Goal: Find specific page/section: Find specific page/section

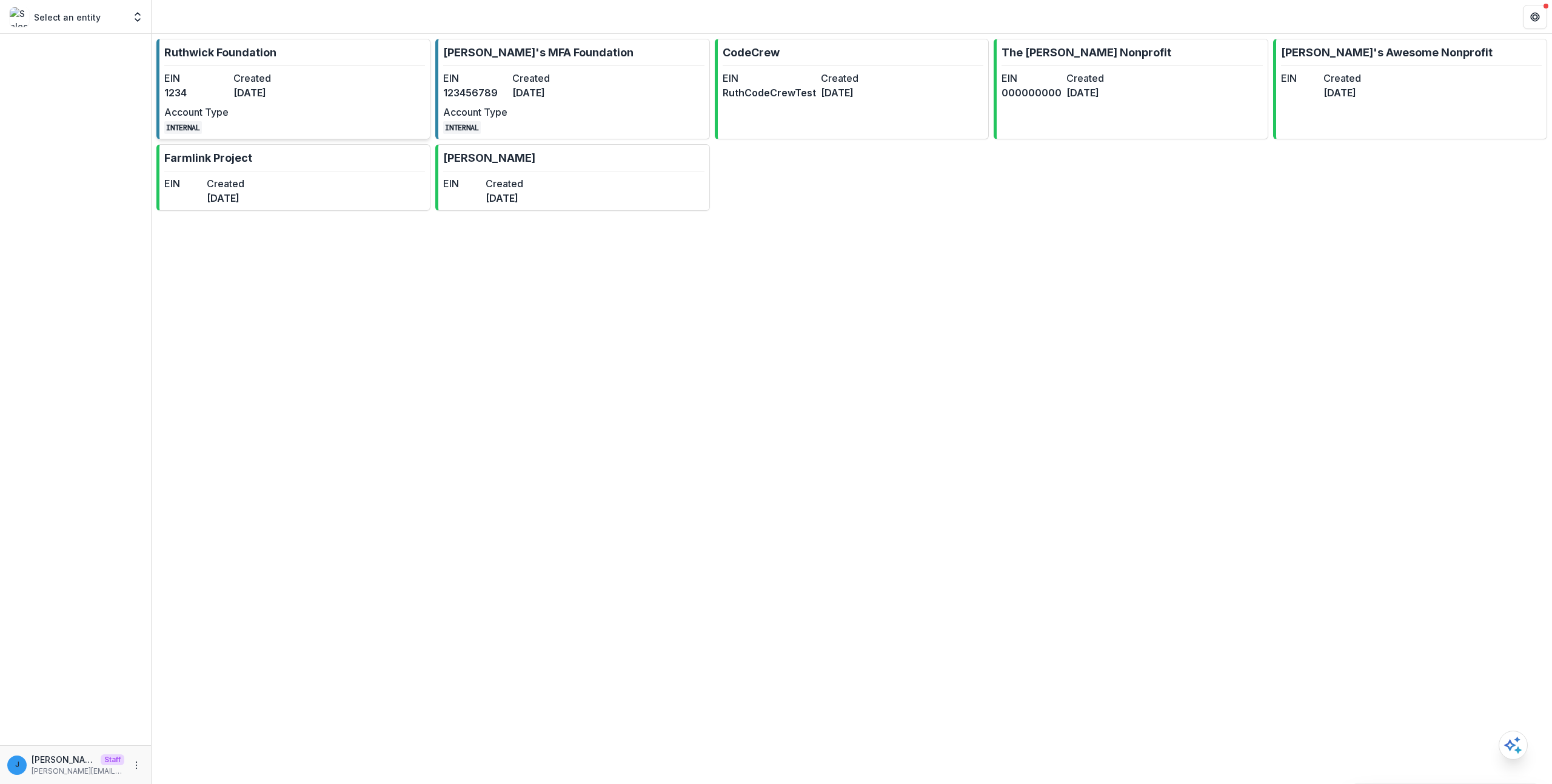
click at [246, 80] on dt "Created" at bounding box center [265, 77] width 64 height 14
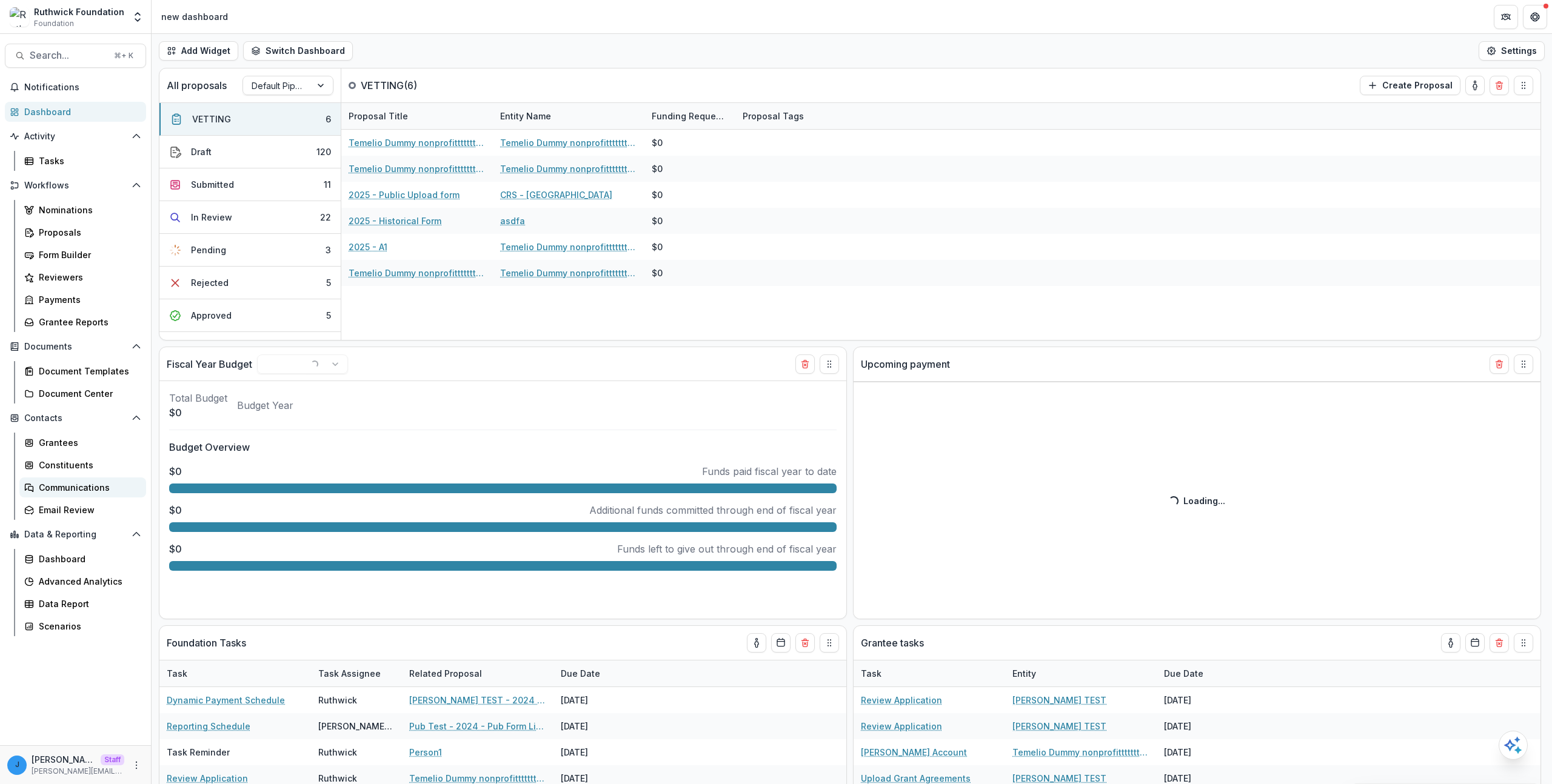
select select "******"
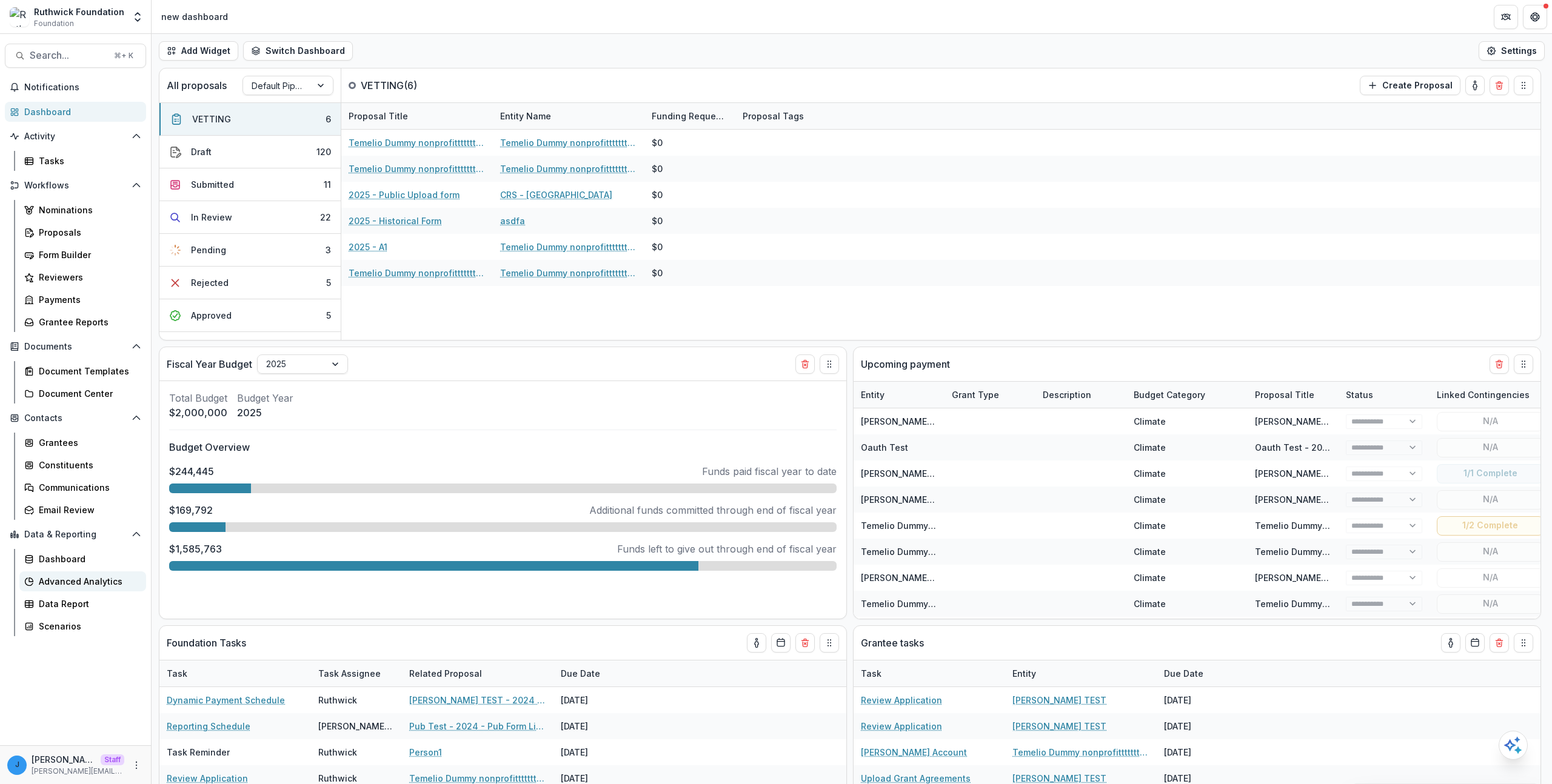
select select "******"
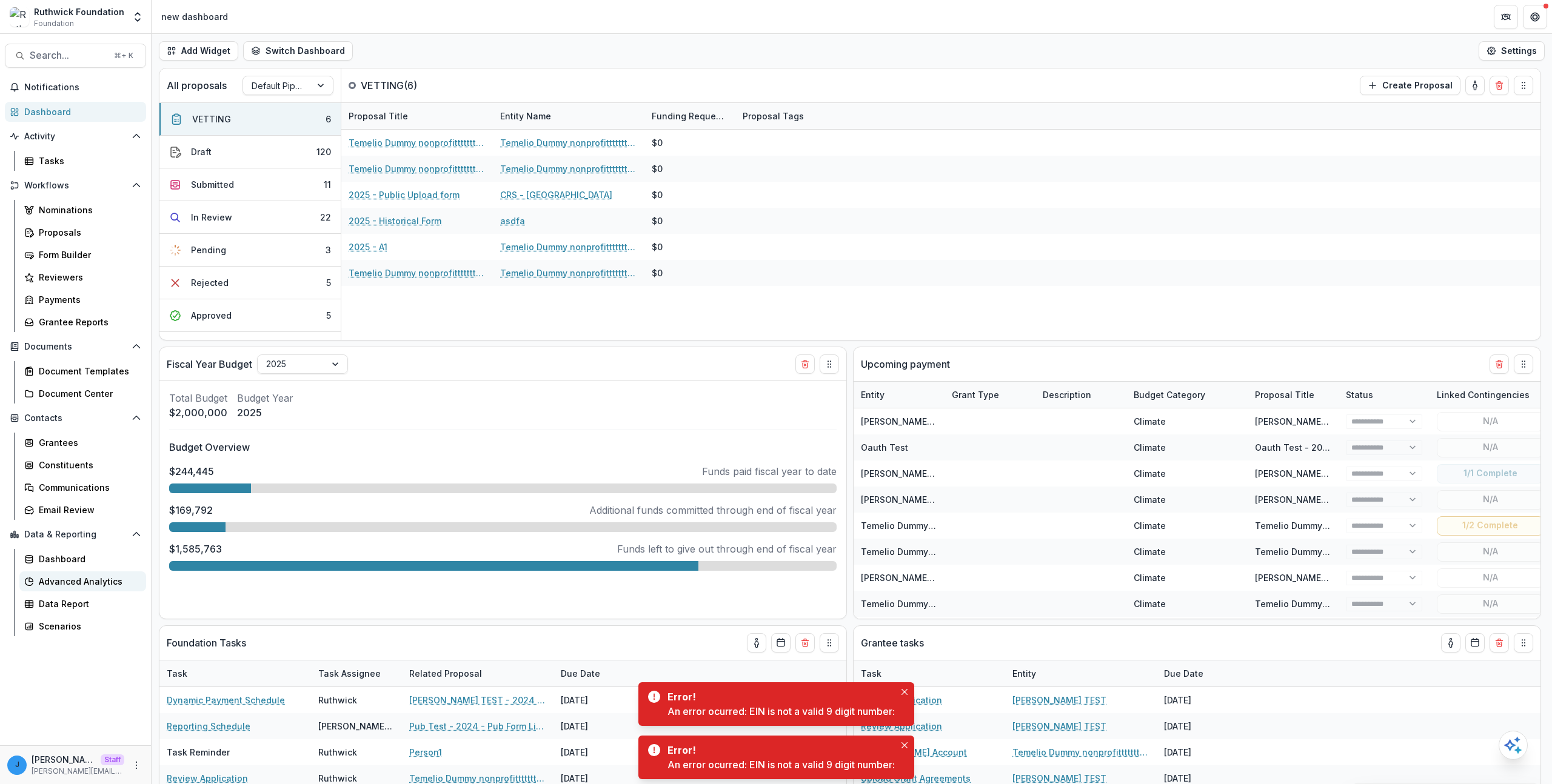
click at [75, 584] on div "Advanced Analytics" at bounding box center [88, 581] width 98 height 13
